Goal: Ask a question

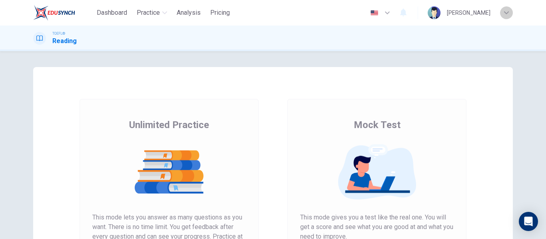
click at [509, 8] on div "button" at bounding box center [506, 12] width 13 height 13
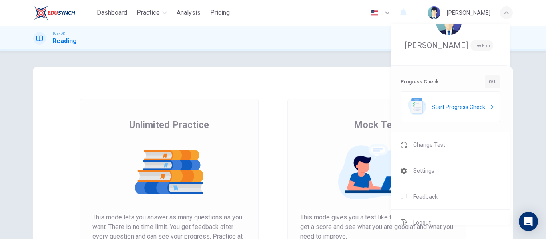
scroll to position [35, 0]
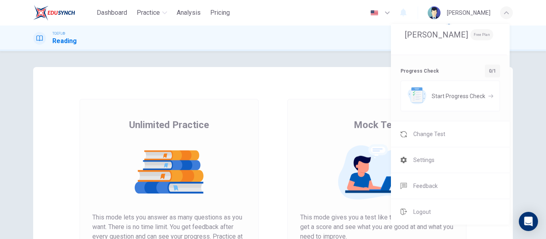
click at [363, 71] on div at bounding box center [273, 119] width 546 height 239
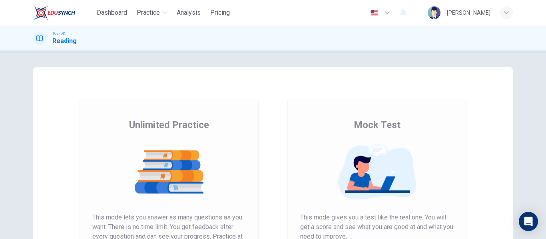
click at [517, 216] on div "Unlimited Practice Mock Test Unlimited Practice This mode lets you answer as ma…" at bounding box center [272, 206] width 505 height 278
click at [525, 220] on icon "Open Intercom Messenger" at bounding box center [527, 221] width 9 height 10
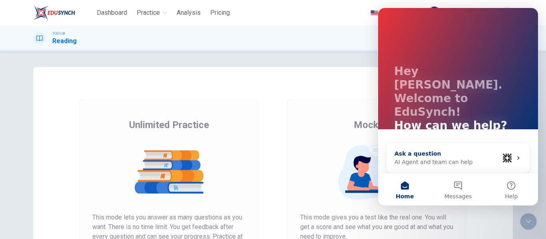
scroll to position [0, 0]
click at [455, 192] on button "Messages" at bounding box center [457, 190] width 53 height 32
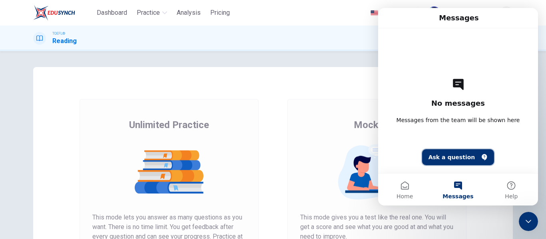
click at [457, 155] on button "Ask a question" at bounding box center [458, 157] width 72 height 16
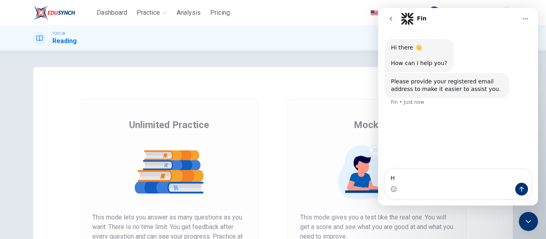
type textarea "Hi"
type textarea "i pa"
click at [467, 192] on div "Intercom messenger" at bounding box center [458, 189] width 146 height 13
click at [464, 192] on div "Intercom messenger" at bounding box center [458, 189] width 146 height 13
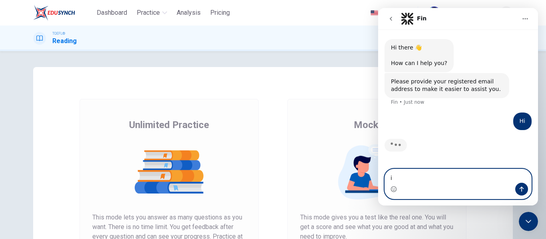
click at [444, 176] on textarea "i" at bounding box center [458, 176] width 146 height 14
type textarea "i"
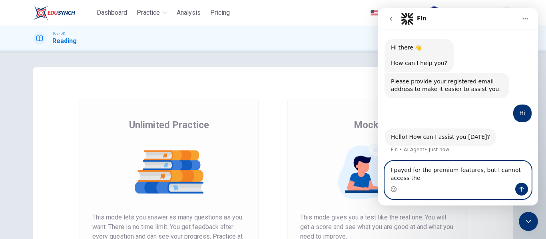
type textarea "I payed for the premium features, but I cannot access them"
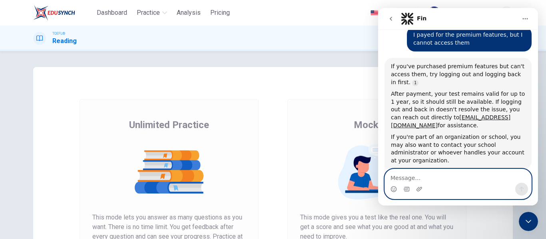
scroll to position [145, 0]
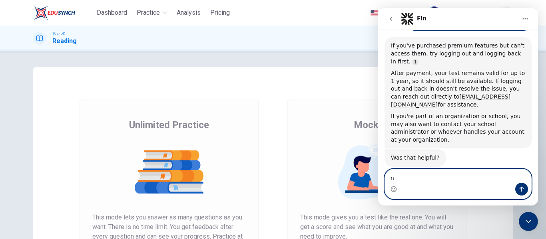
type textarea "no"
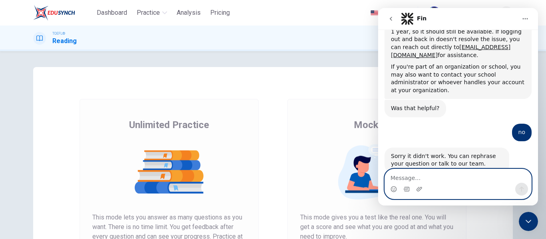
scroll to position [201, 0]
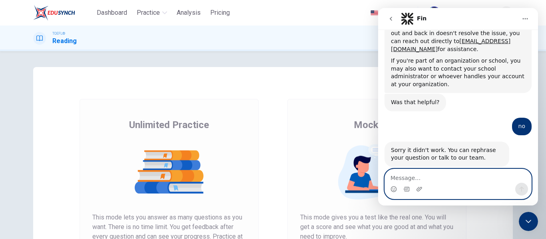
click at [430, 180] on textarea "Message…" at bounding box center [458, 176] width 146 height 14
click at [409, 178] on textarea "Message…" at bounding box center [458, 176] width 146 height 14
type textarea "talk to an agen"
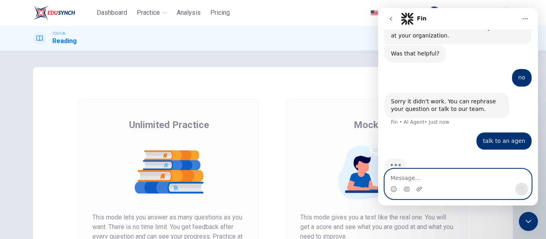
scroll to position [250, 0]
type textarea "agent"
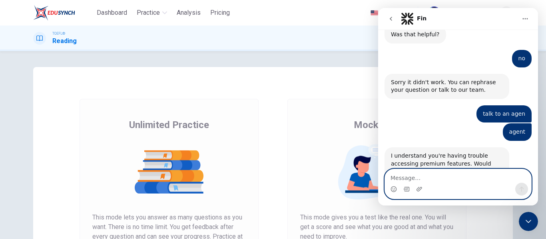
scroll to position [298, 0]
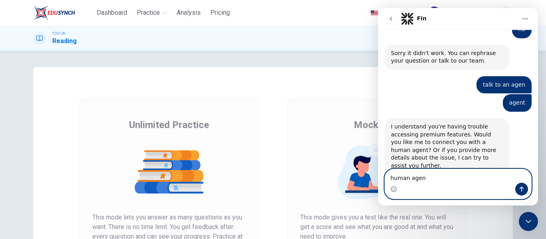
type textarea "human agent"
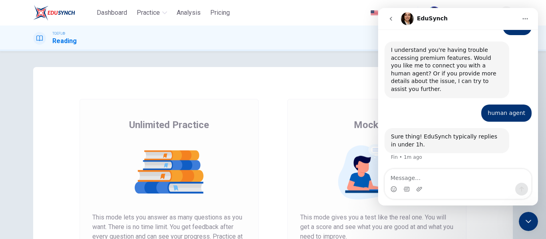
scroll to position [80, 0]
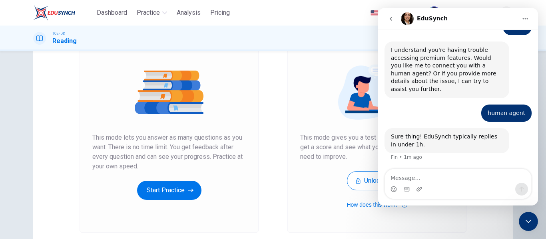
click at [389, 21] on icon "go back" at bounding box center [390, 19] width 6 height 6
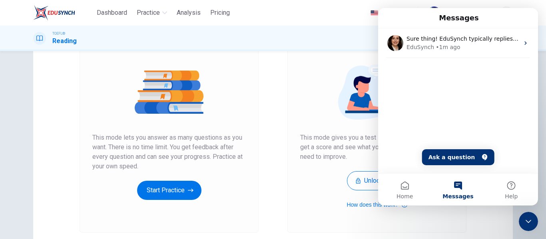
scroll to position [157, 0]
click at [354, 9] on div "Dashboard Practice Analysis Pricing English en ​ [PERSON_NAME]" at bounding box center [272, 13] width 479 height 26
click at [7, 96] on div "Unlimited Practice Mock Test Unlimited Practice This mode lets you answer as ma…" at bounding box center [273, 145] width 546 height 188
click at [461, 223] on div "Mock Test This mode gives you a test like the real one. You will get a score an…" at bounding box center [376, 126] width 179 height 214
click at [452, 188] on button "Messages" at bounding box center [457, 190] width 53 height 32
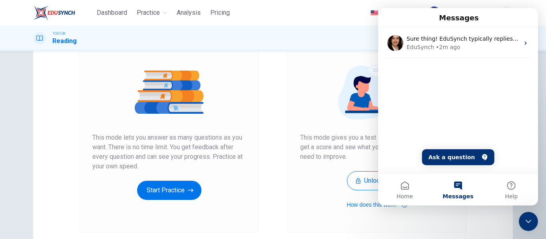
click at [459, 194] on span "Messages" at bounding box center [457, 197] width 31 height 6
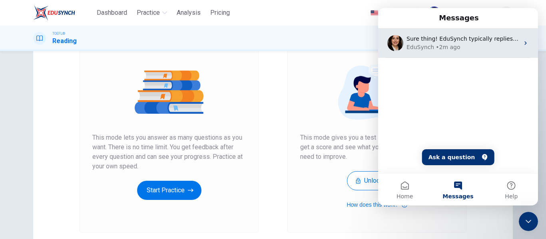
click at [451, 51] on div "• 2m ago" at bounding box center [447, 47] width 24 height 8
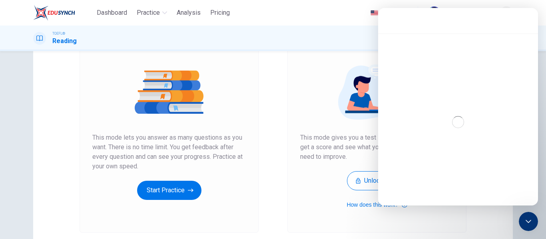
scroll to position [376, 0]
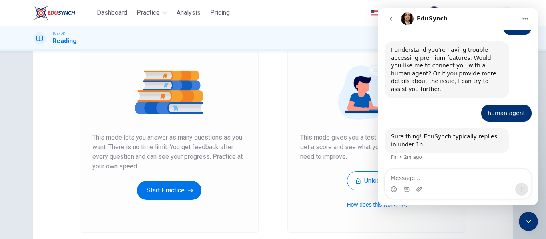
click at [393, 19] on icon "go back" at bounding box center [390, 19] width 6 height 6
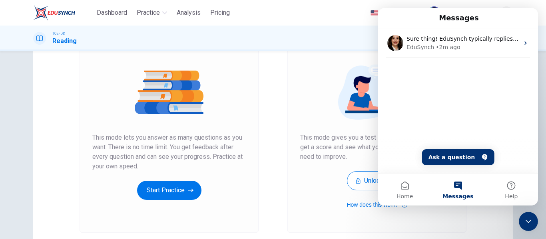
scroll to position [0, 0]
click at [489, 15] on div "Messages" at bounding box center [457, 18] width 149 height 14
click at [463, 194] on span "Messages" at bounding box center [457, 197] width 31 height 6
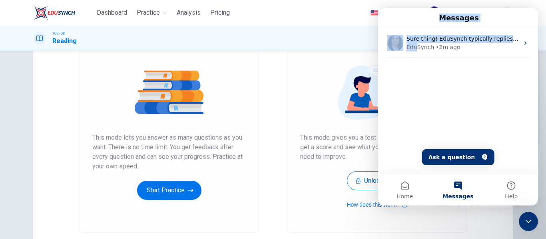
drag, startPoint x: 414, startPoint y: 13, endPoint x: 415, endPoint y: 58, distance: 45.1
click at [415, 51] on div "Messages Sure thing! EduSynch typically replies in under 1h. [GEOGRAPHIC_DATA] …" at bounding box center [458, 90] width 160 height 165
click at [445, 192] on button "Messages" at bounding box center [457, 190] width 53 height 32
click at [531, 224] on icon "Close Intercom Messenger" at bounding box center [528, 222] width 10 height 10
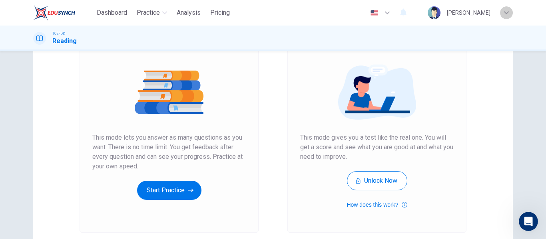
click at [503, 14] on div "button" at bounding box center [506, 12] width 13 height 13
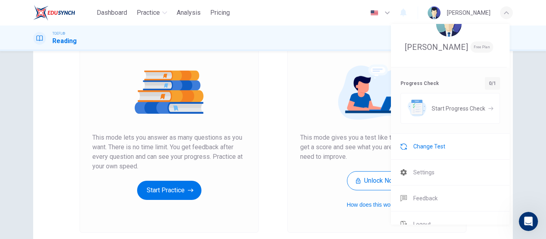
scroll to position [35, 0]
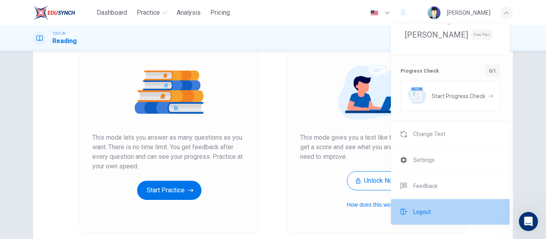
click at [424, 211] on span "Logout" at bounding box center [422, 212] width 18 height 10
